Goal: Go to known website: Access a specific website the user already knows

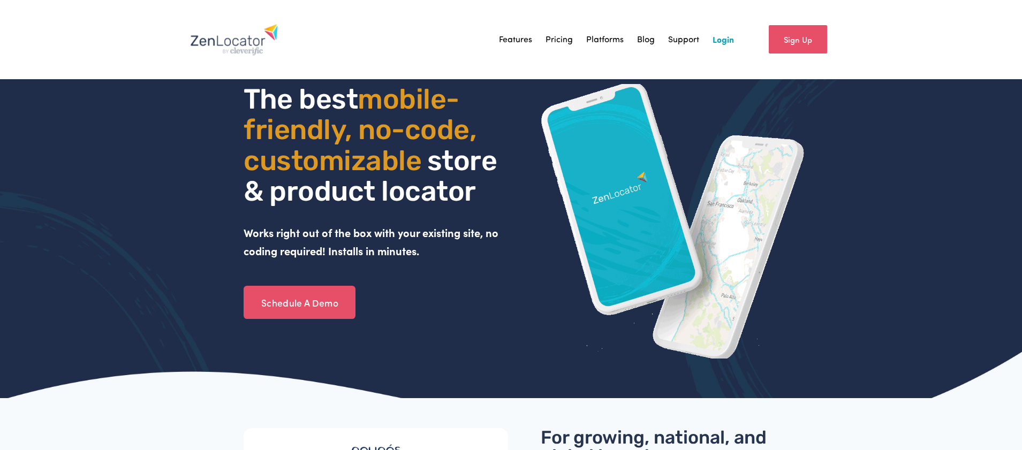
click at [720, 37] on link "Login" at bounding box center [723, 40] width 21 height 16
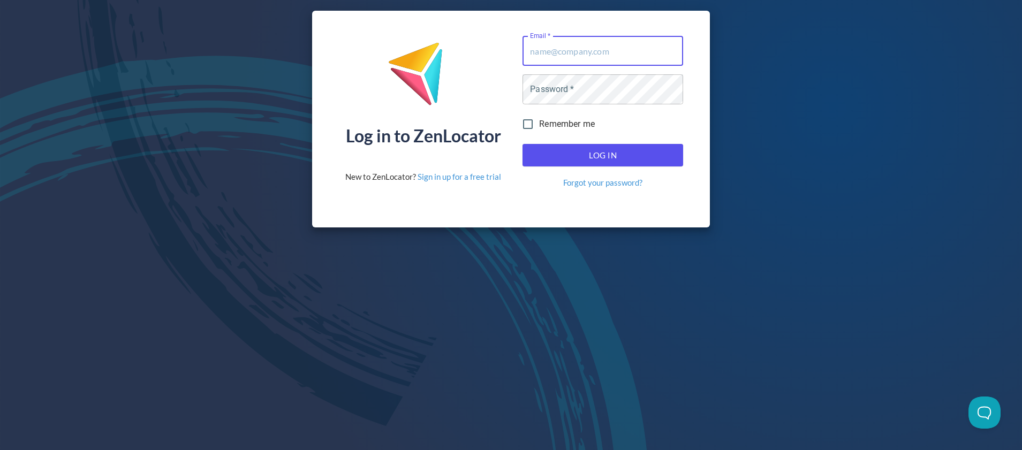
type input "[EMAIL_ADDRESS][DOMAIN_NAME]"
